Goal: Find specific page/section: Find specific page/section

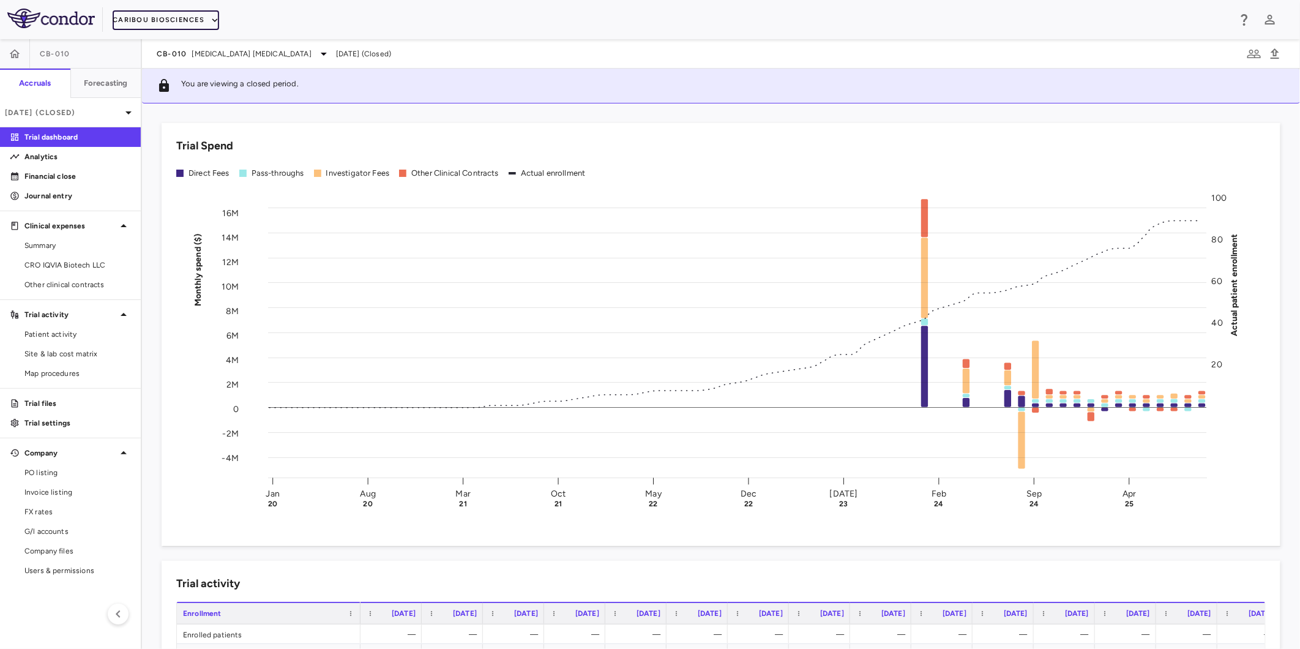
click at [139, 12] on button "Caribou Biosciences" at bounding box center [166, 20] width 106 height 20
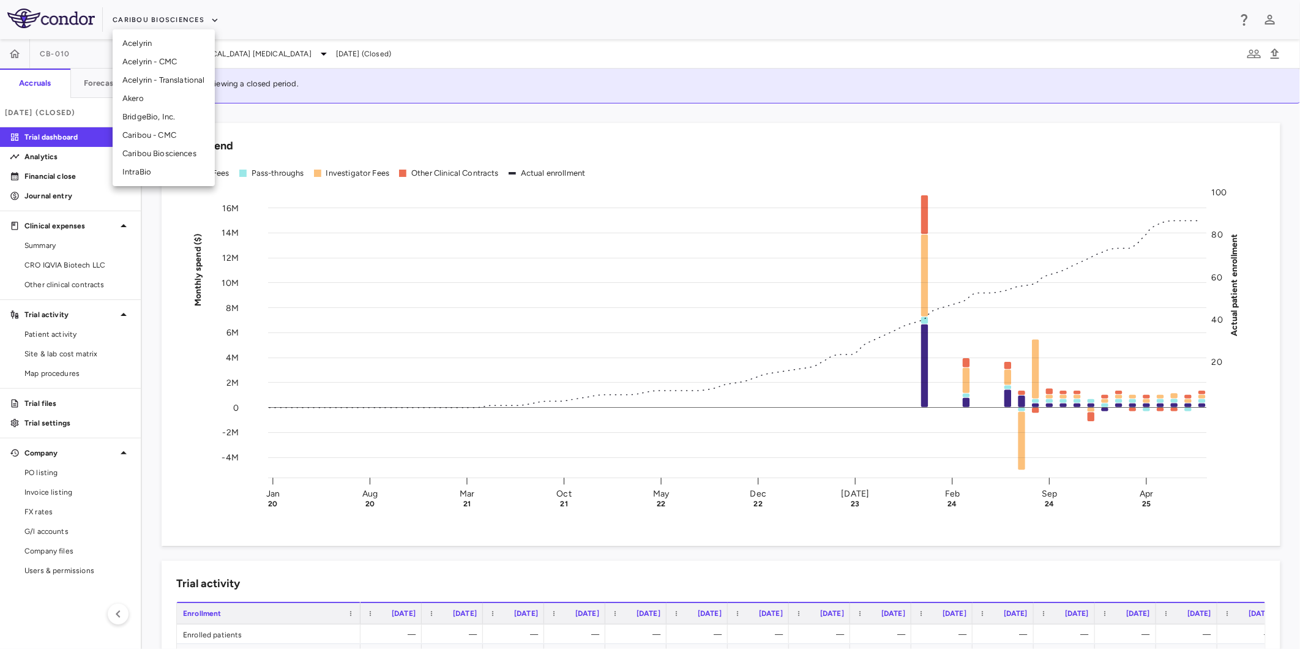
click at [158, 100] on li "Akero" at bounding box center [164, 98] width 102 height 18
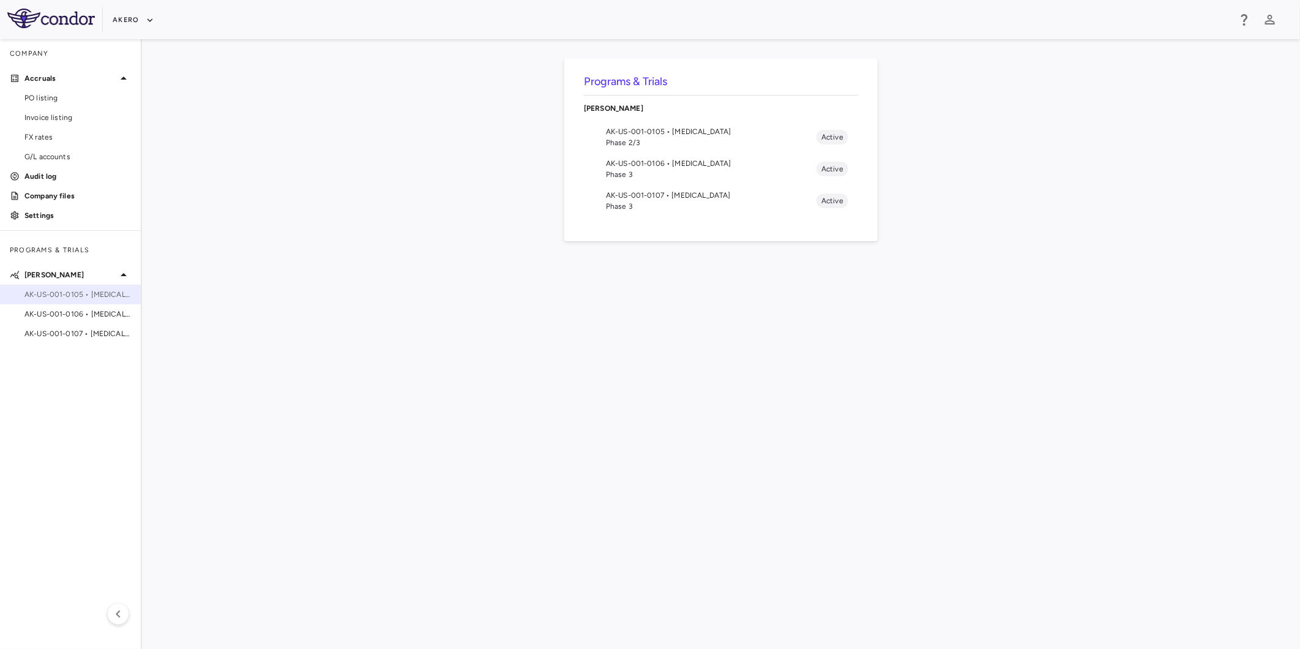
click at [89, 299] on span "AK-US-001-0105 • [MEDICAL_DATA]" at bounding box center [77, 294] width 106 height 11
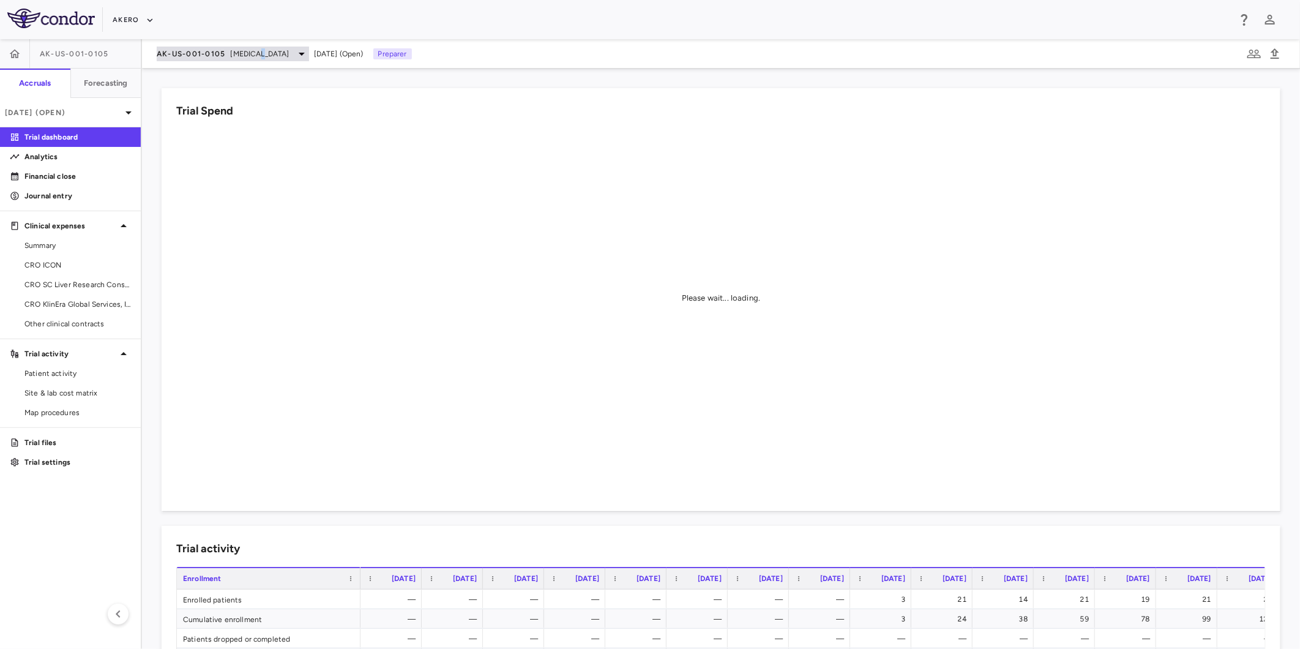
click at [261, 55] on span "[MEDICAL_DATA]" at bounding box center [260, 53] width 59 height 11
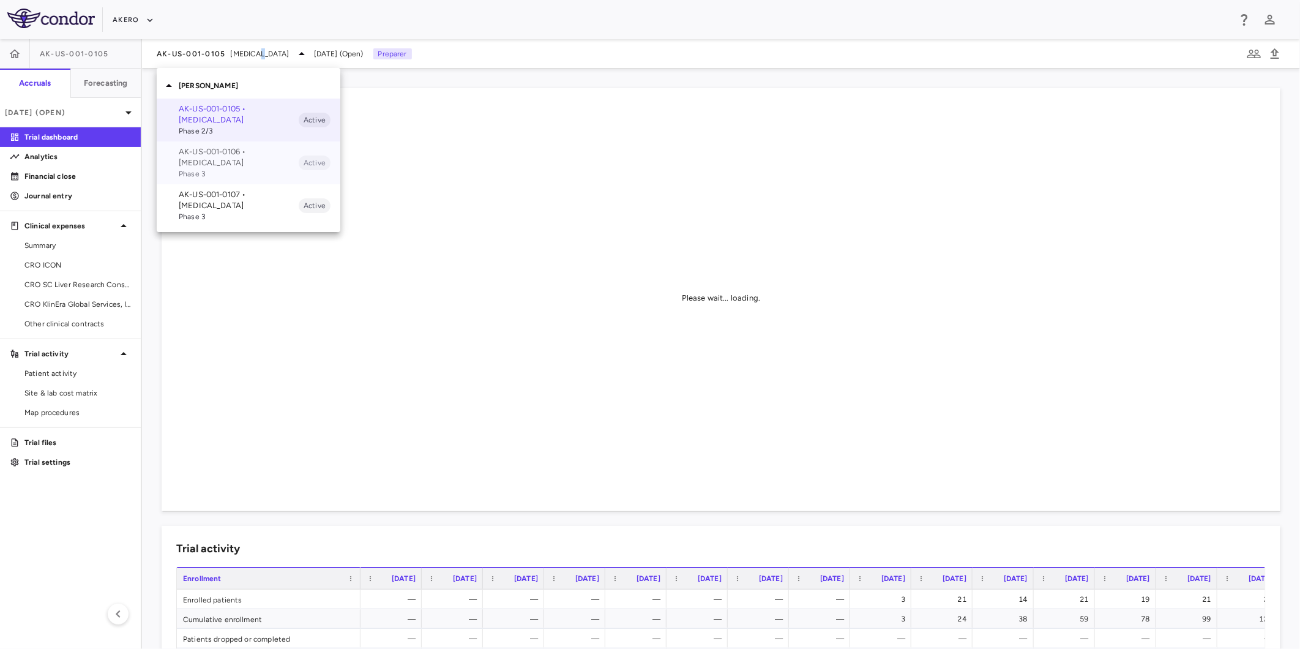
drag, startPoint x: 261, startPoint y: 55, endPoint x: 227, endPoint y: 162, distance: 111.7
click at [227, 162] on p "AK-US-001-0106 • [MEDICAL_DATA]" at bounding box center [239, 157] width 120 height 22
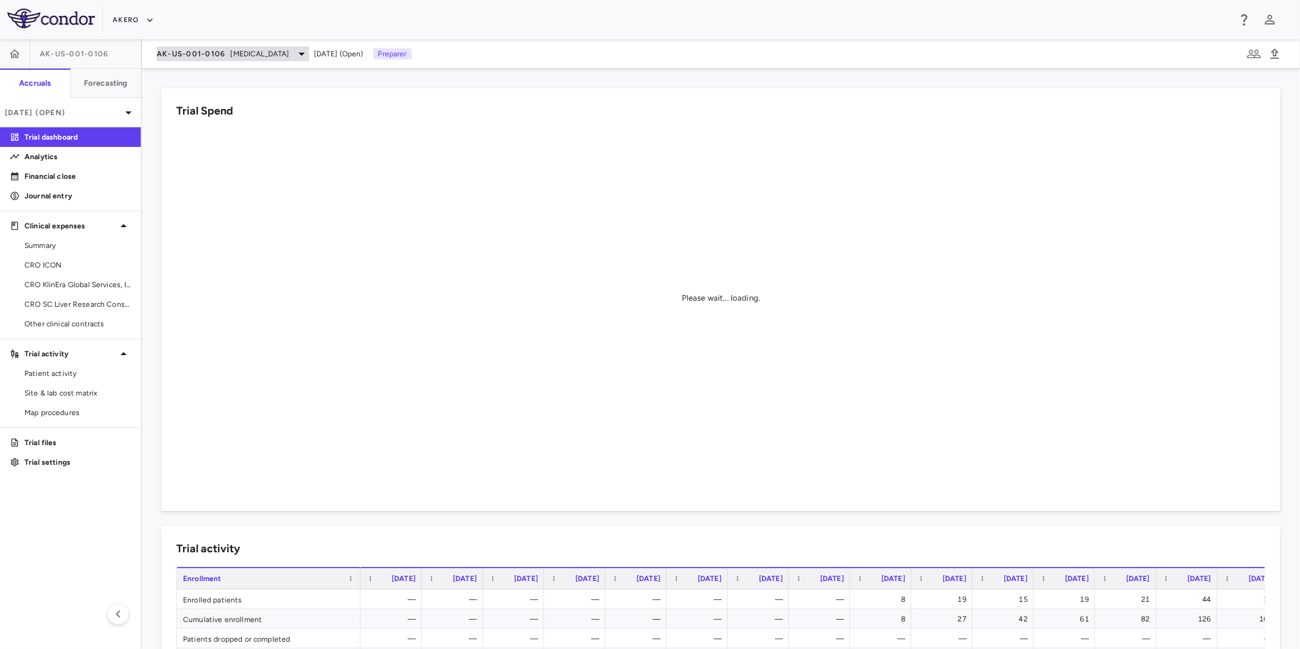
click at [235, 56] on span "[MEDICAL_DATA]" at bounding box center [260, 53] width 59 height 11
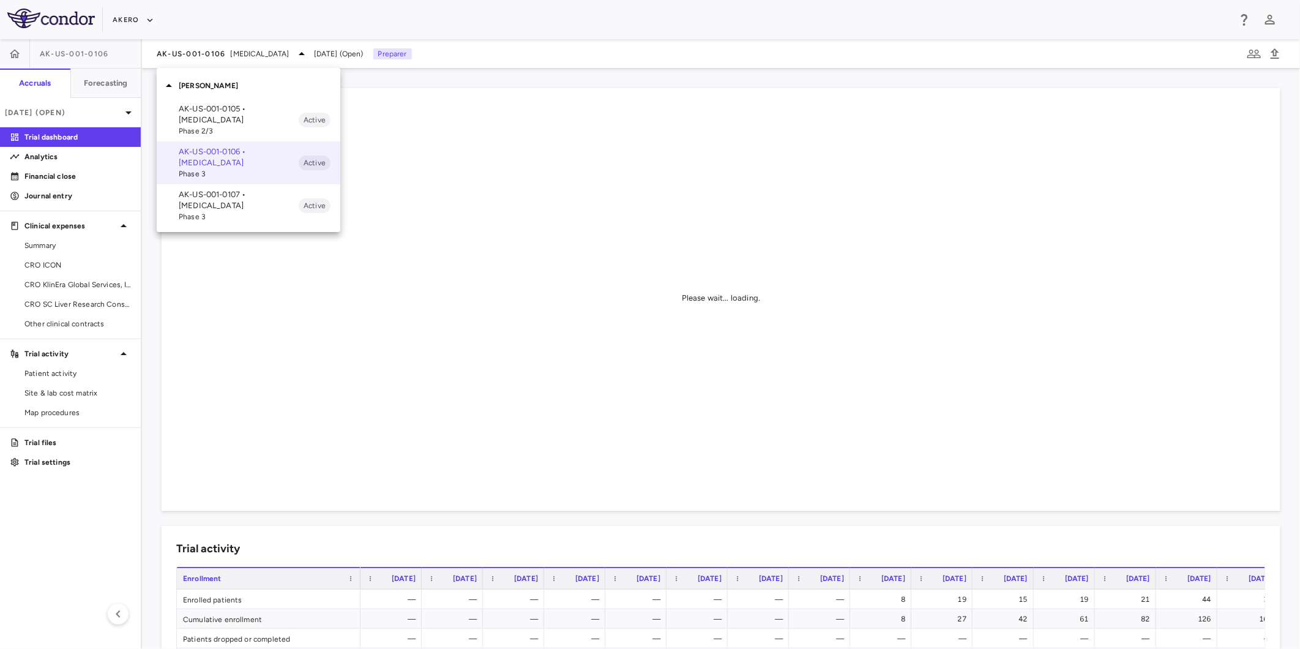
click at [227, 215] on span "Phase 3" at bounding box center [239, 216] width 120 height 11
